Goal: Task Accomplishment & Management: Manage account settings

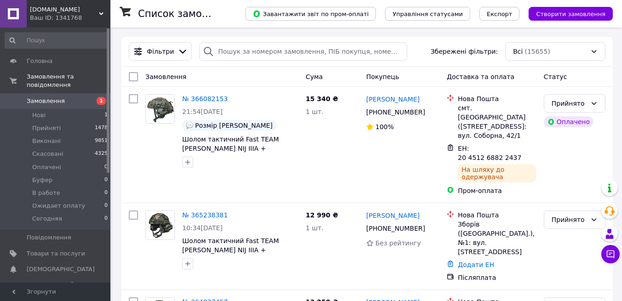
click at [422, 24] on div "Завантажити звіт по пром-оплаті Управління статусами Експорт Створити замовлення" at bounding box center [420, 14] width 386 height 28
click at [92, 102] on span "1" at bounding box center [97, 101] width 25 height 8
